Goal: Task Accomplishment & Management: Complete application form

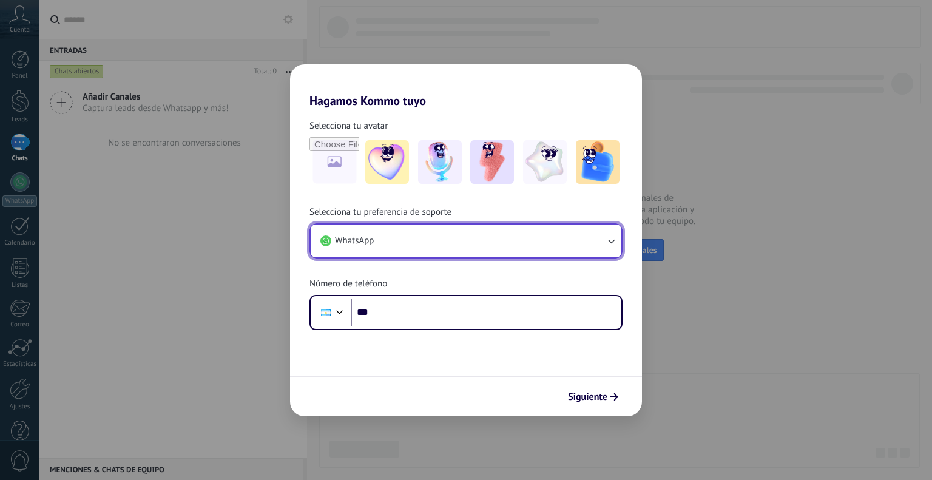
click at [607, 245] on icon "button" at bounding box center [611, 241] width 12 height 12
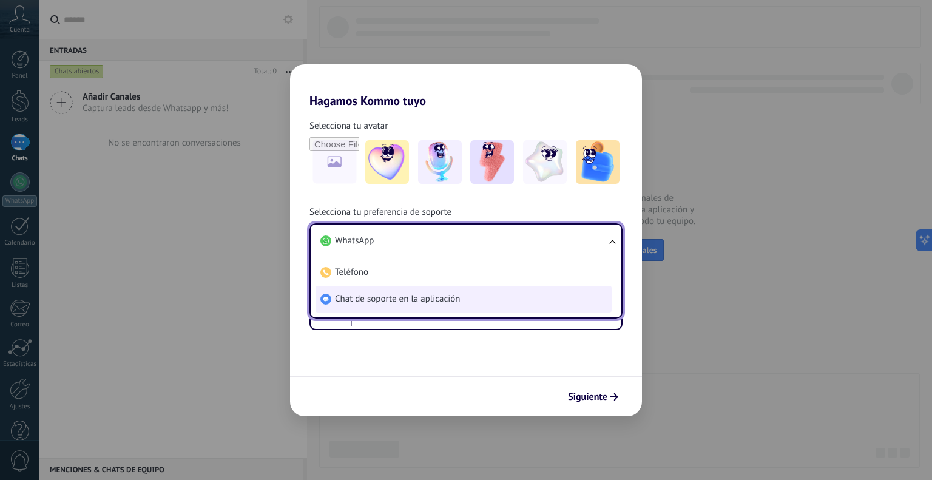
click at [499, 298] on li "Chat de soporte en la aplicación" at bounding box center [464, 299] width 296 height 27
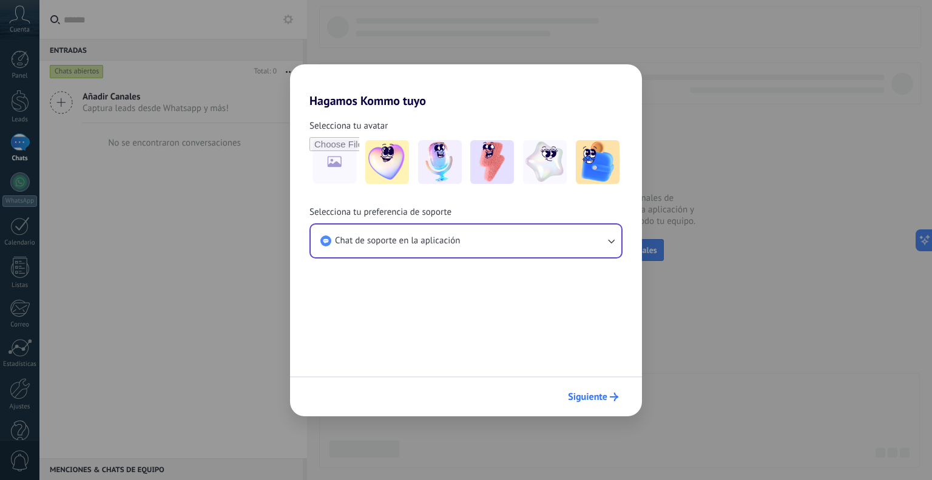
click at [600, 405] on button "Siguiente" at bounding box center [592, 396] width 61 height 21
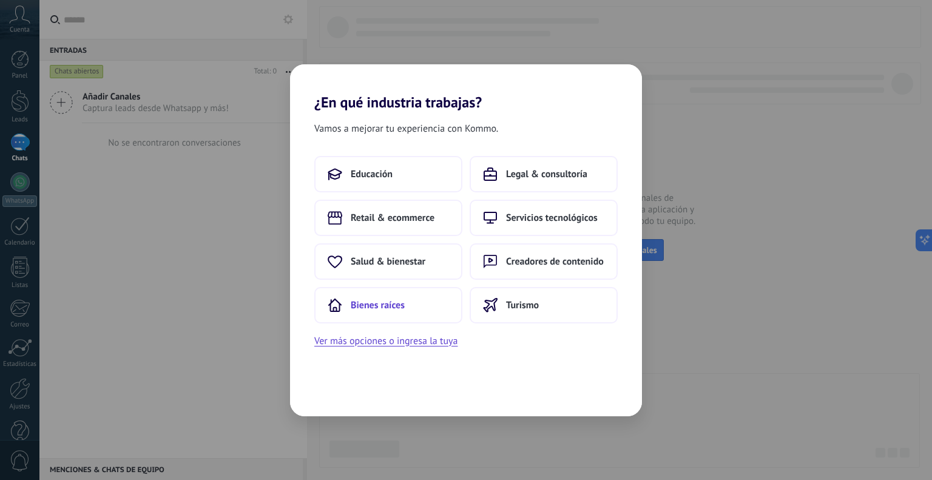
click at [397, 300] on span "Bienes raíces" at bounding box center [378, 305] width 54 height 12
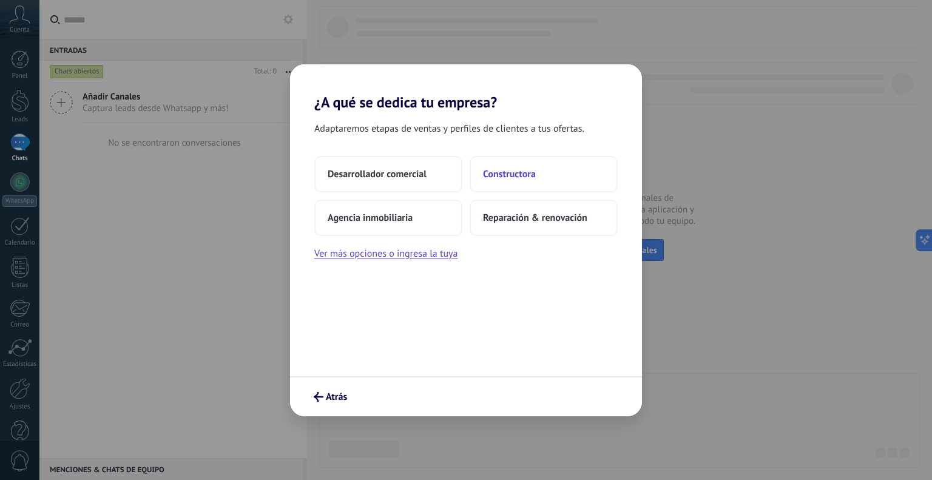
click at [501, 171] on span "Constructora" at bounding box center [509, 174] width 53 height 12
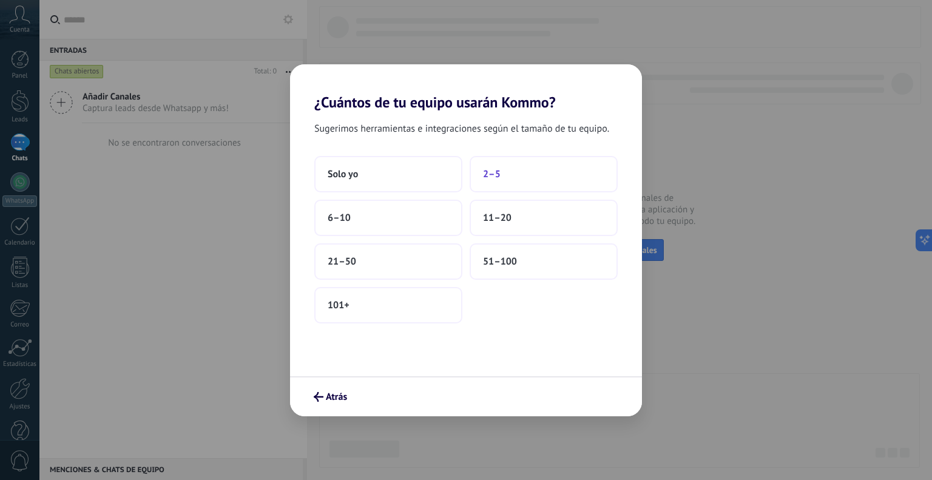
click at [502, 172] on button "2–5" at bounding box center [544, 174] width 148 height 36
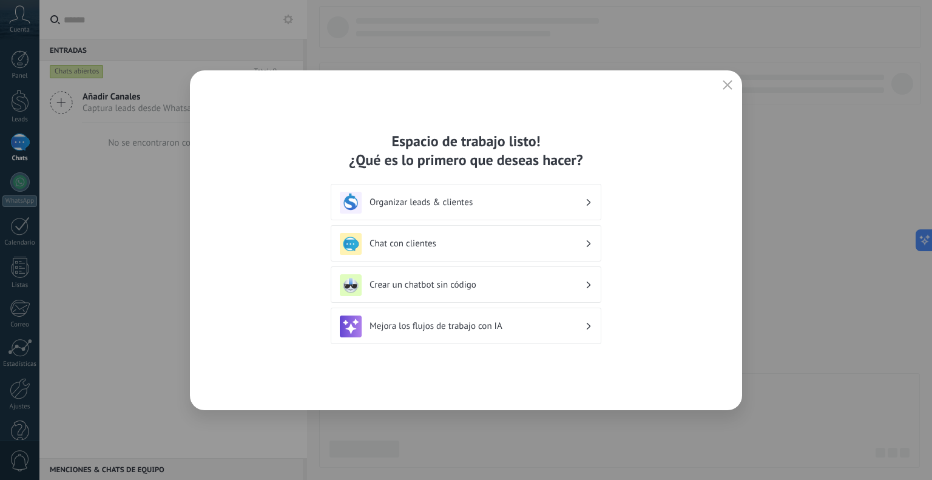
click at [733, 80] on button "button" at bounding box center [728, 85] width 16 height 17
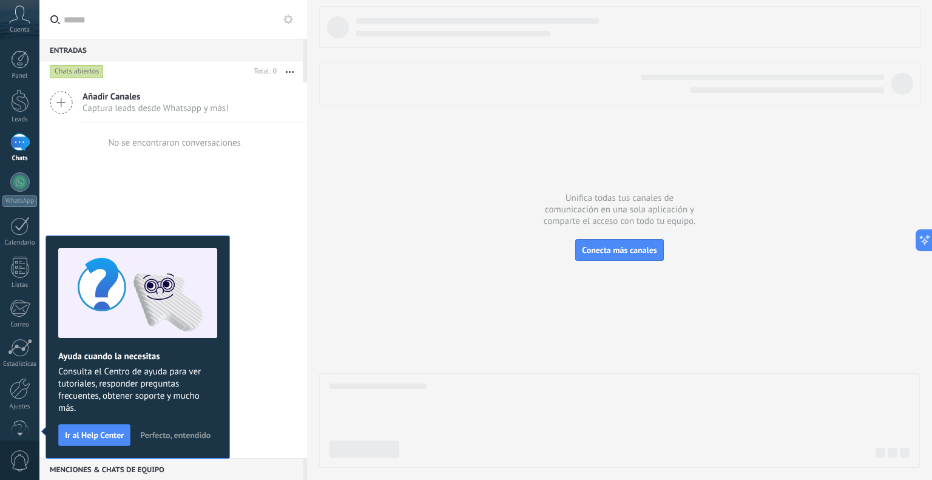
click at [425, 155] on div at bounding box center [619, 237] width 601 height 462
